Goal: Navigation & Orientation: Find specific page/section

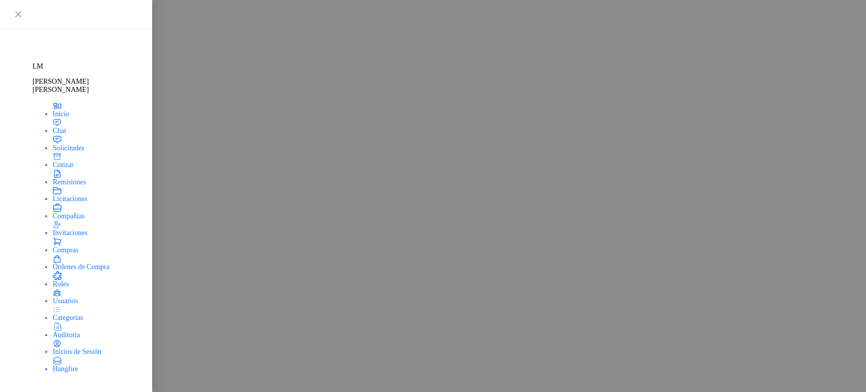
click at [45, 238] on span "Compras" at bounding box center [58, 234] width 26 height 8
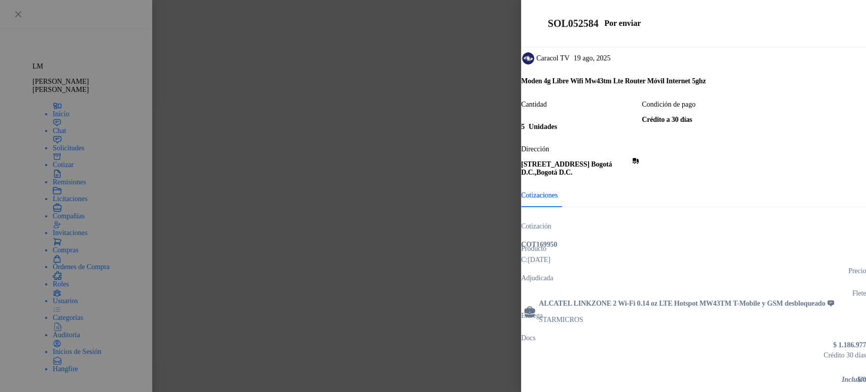
click at [154, 136] on div at bounding box center [433, 196] width 866 height 392
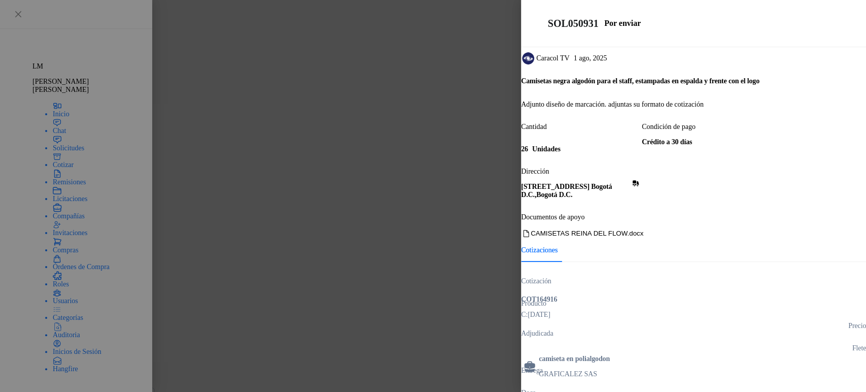
click at [146, 315] on div at bounding box center [433, 196] width 866 height 392
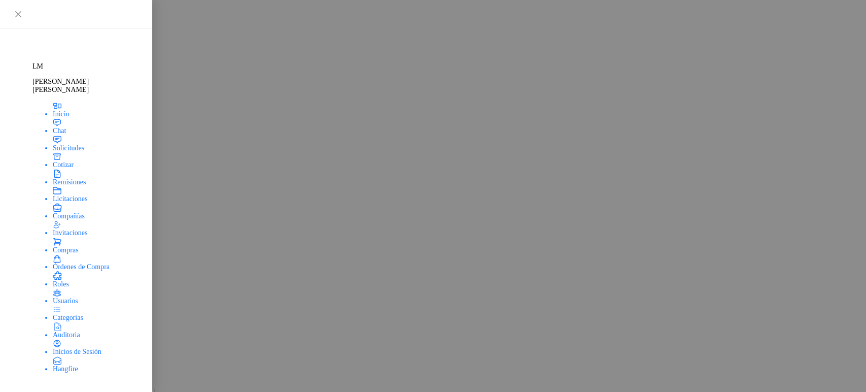
scroll to position [248, 0]
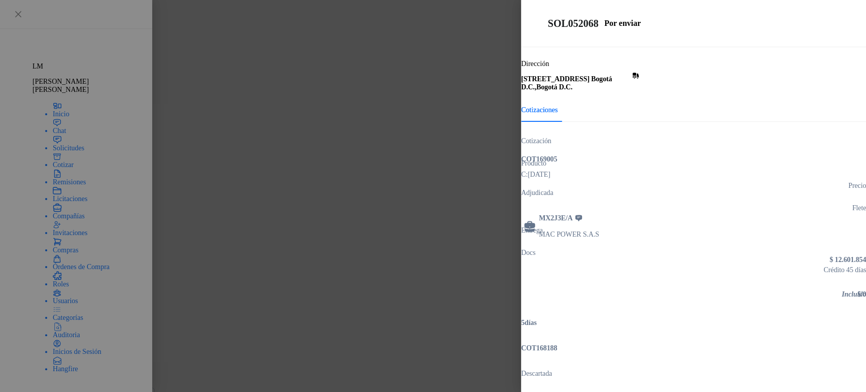
scroll to position [349, 0]
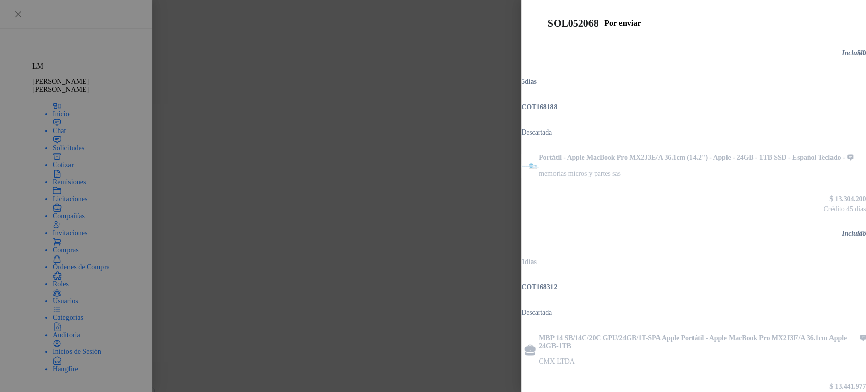
click at [276, 223] on div at bounding box center [433, 196] width 866 height 392
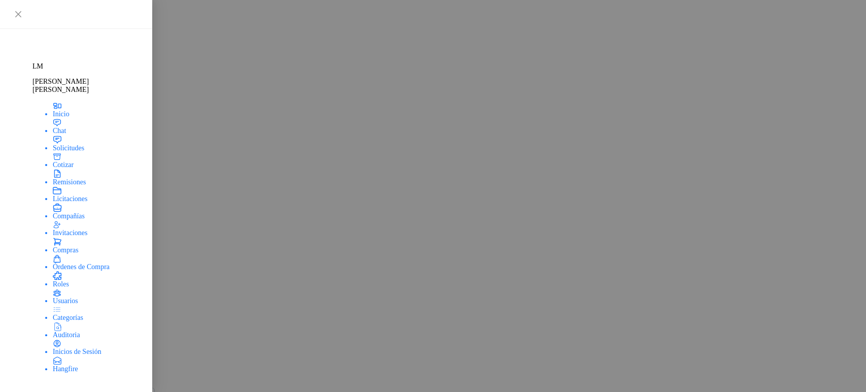
click at [53, 220] on link "Invitaciones" at bounding box center [454, 210] width 818 height 20
click at [61, 118] on span "Solicitudes" at bounding box center [60, 114] width 31 height 8
click at [45, 238] on span "Compras" at bounding box center [58, 234] width 26 height 8
click at [48, 118] on span "Solicitudes" at bounding box center [60, 114] width 31 height 8
click at [45, 218] on span "Invitaciones" at bounding box center [62, 214] width 35 height 8
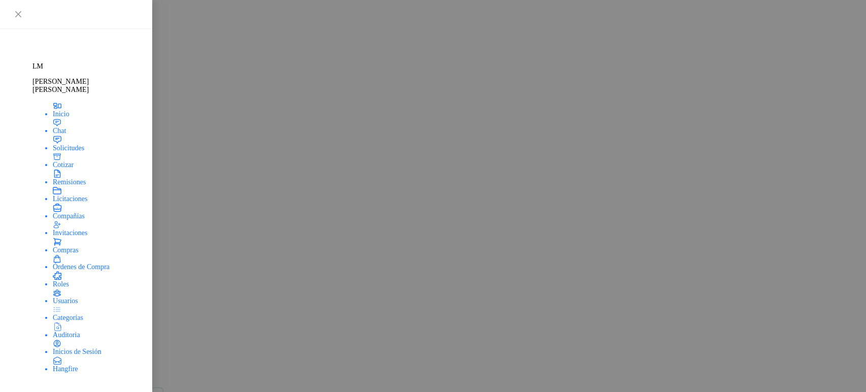
click at [46, 118] on span "Solicitudes" at bounding box center [60, 114] width 31 height 8
click at [45, 238] on span "Compras" at bounding box center [58, 234] width 26 height 8
click at [52, 218] on span "Invitaciones" at bounding box center [62, 214] width 35 height 8
click at [54, 118] on span "Solicitudes" at bounding box center [60, 114] width 31 height 8
